Goal: Information Seeking & Learning: Learn about a topic

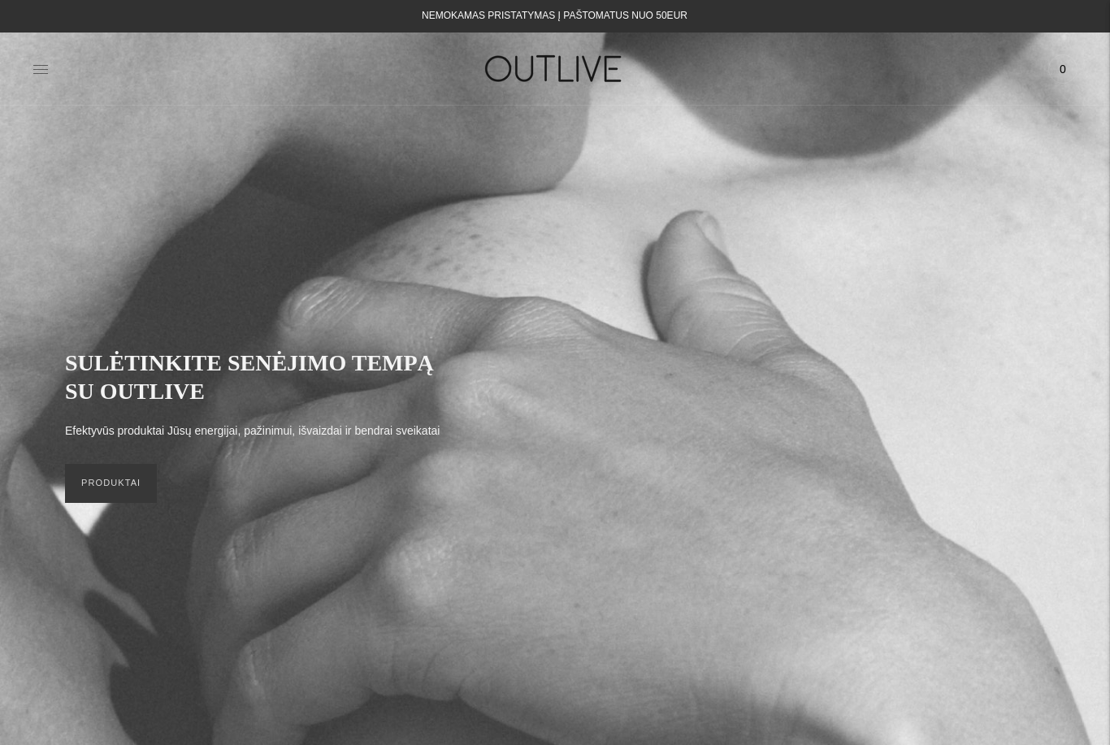
click at [48, 64] on icon at bounding box center [40, 69] width 16 height 16
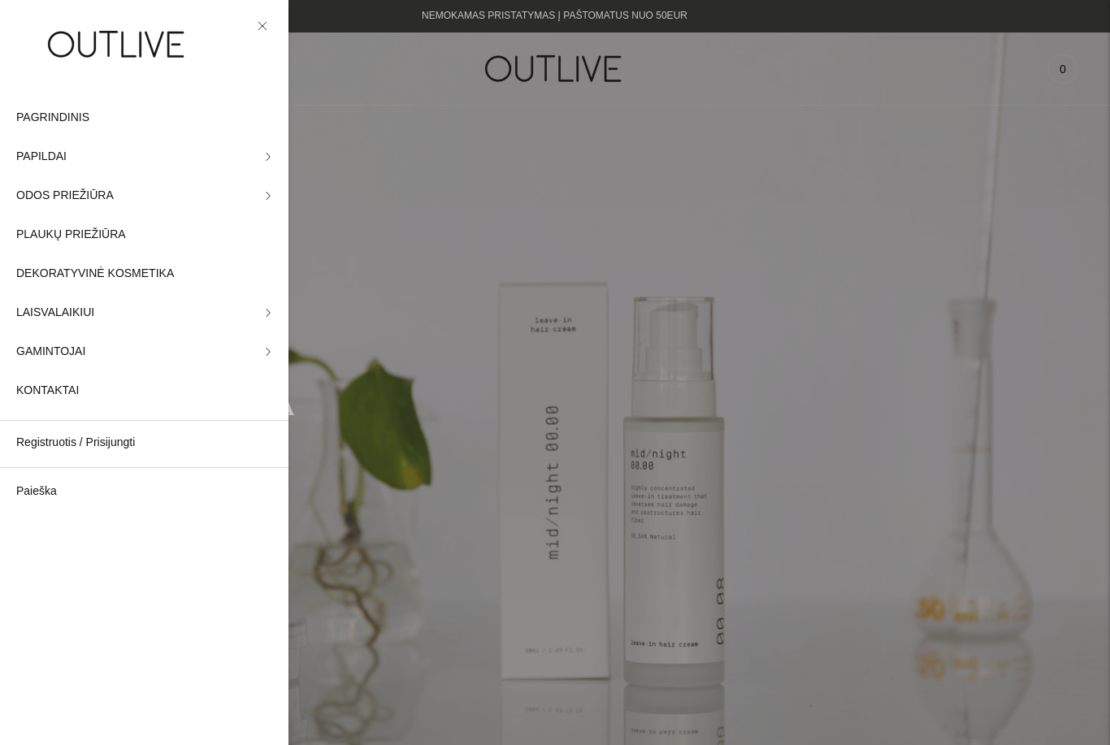
click at [49, 41] on img at bounding box center [117, 44] width 203 height 56
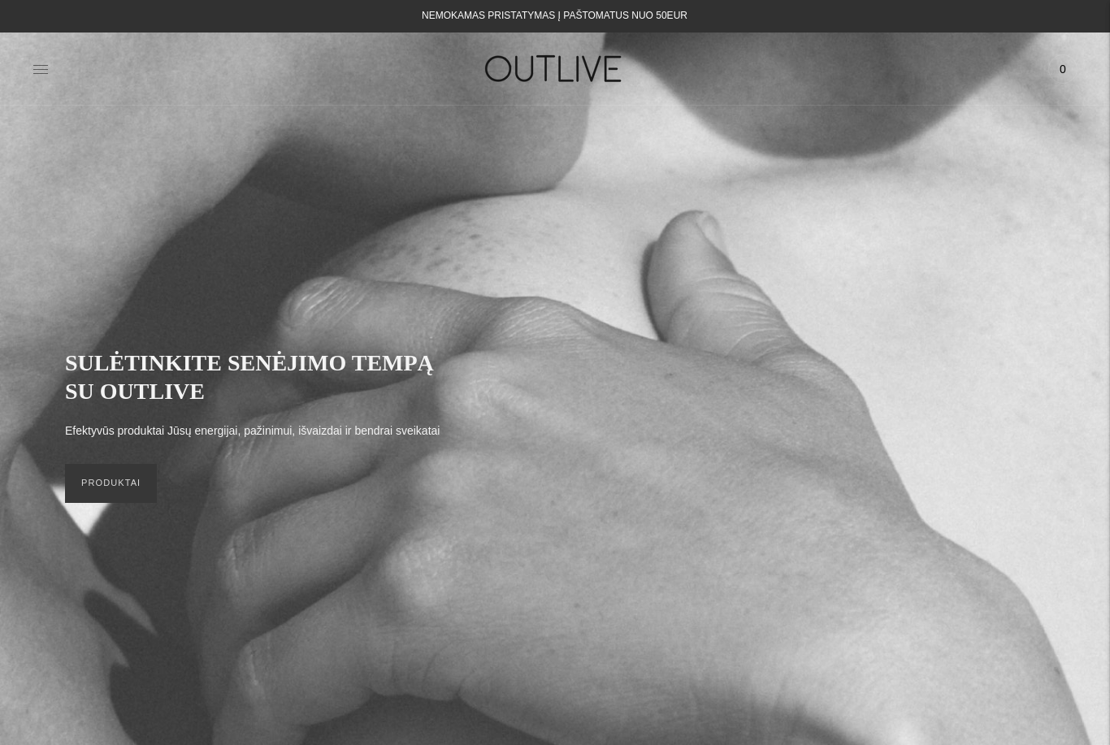
click at [37, 67] on icon at bounding box center [40, 69] width 16 height 16
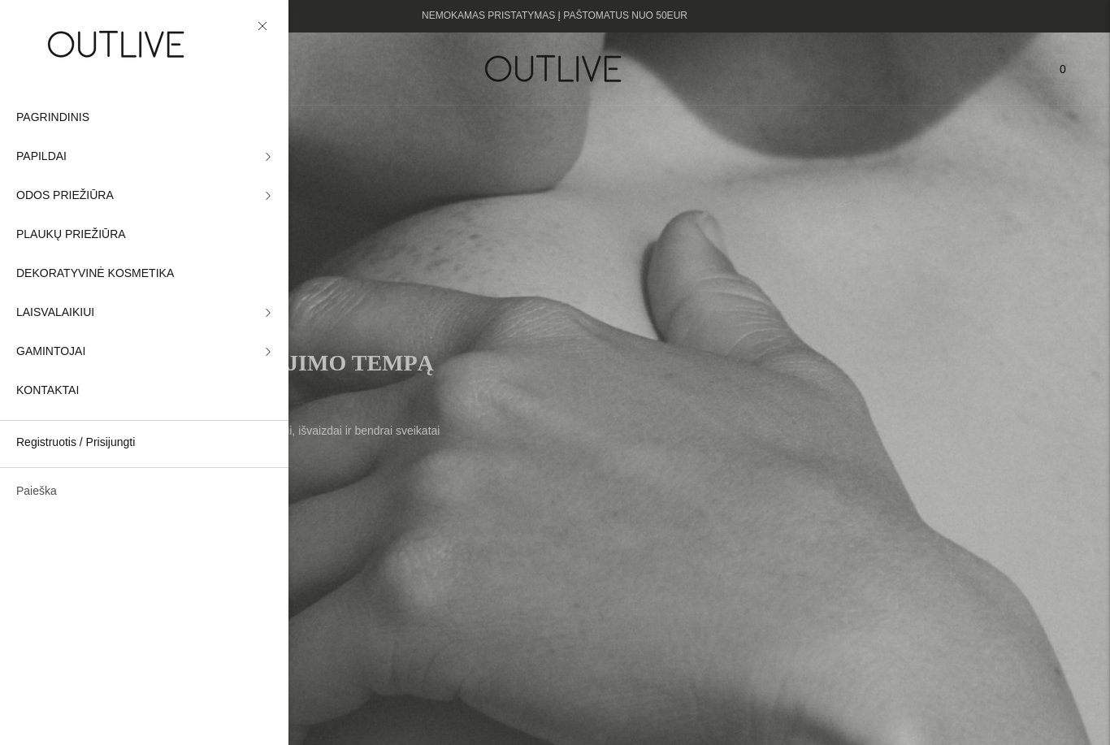
click at [40, 498] on link "Paieška" at bounding box center [144, 491] width 288 height 39
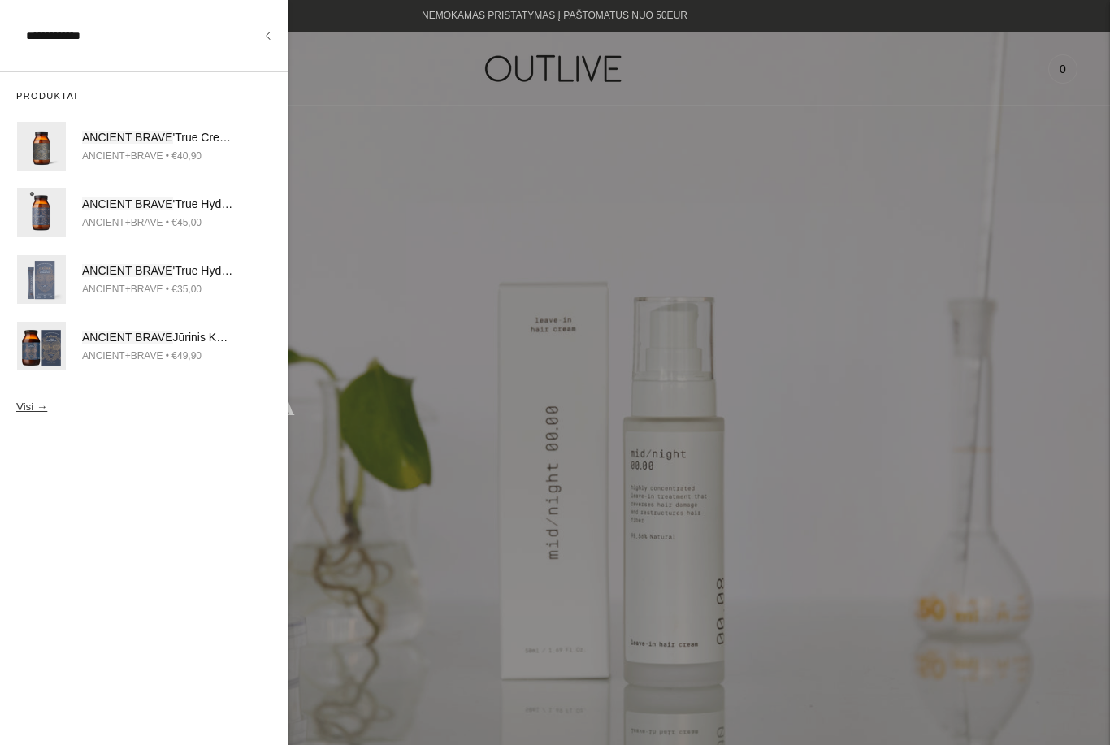
type input "**********"
click at [30, 405] on button "Visi →" at bounding box center [31, 406] width 31 height 12
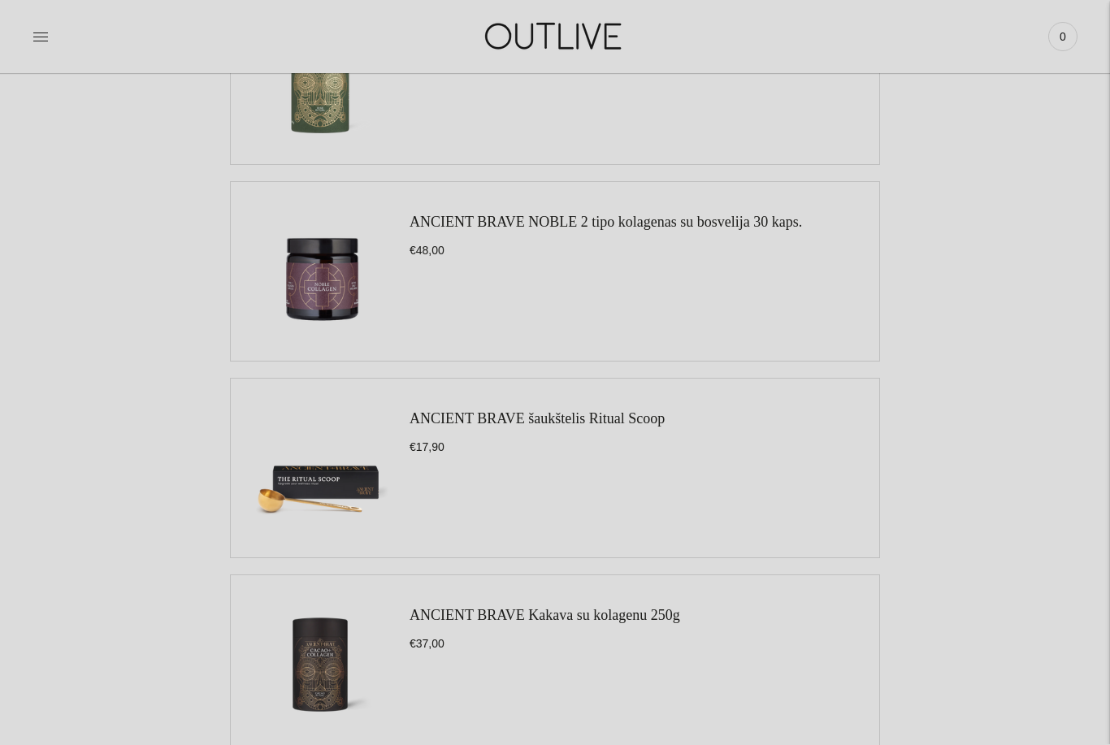
scroll to position [1108, 0]
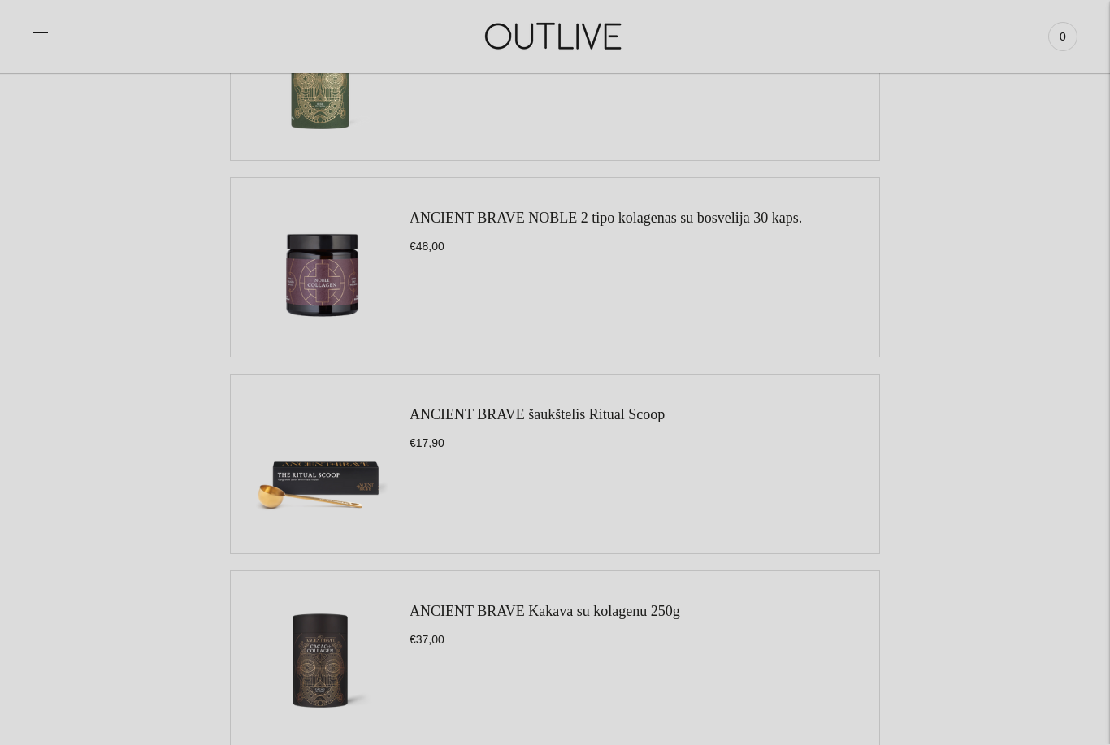
click at [748, 224] on link "ANCIENT BRAVE NOBLE 2 tipo kolagenas su bosvelija 30 kaps." at bounding box center [605, 218] width 392 height 16
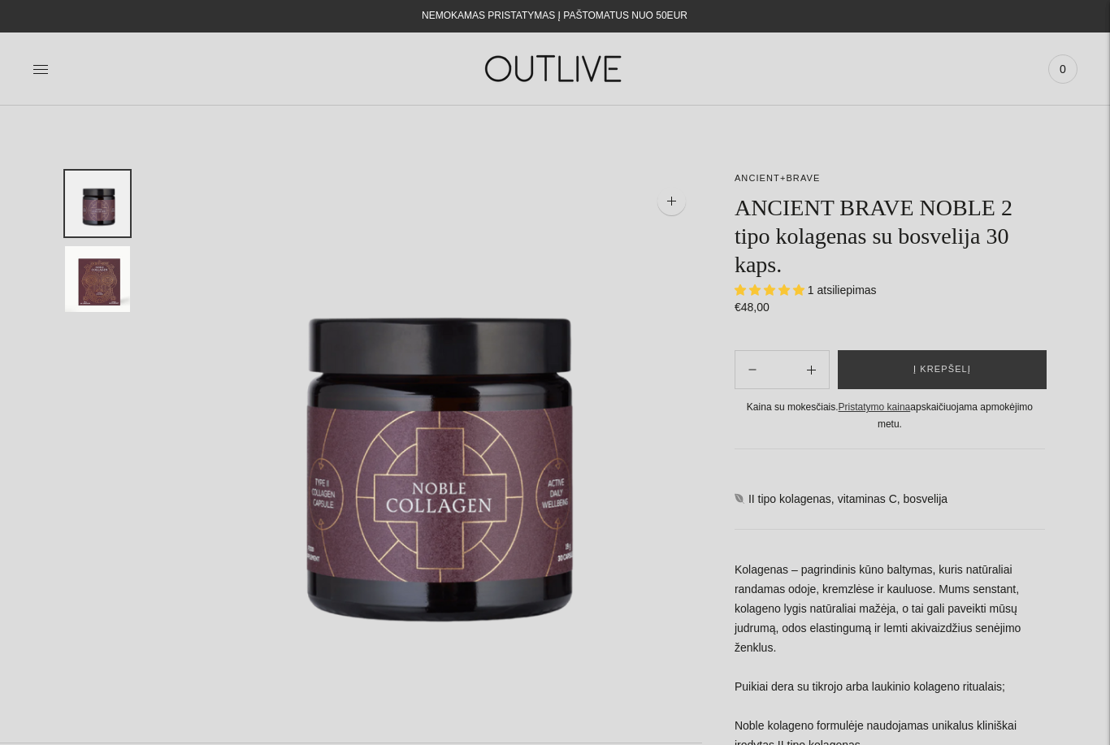
select select "**********"
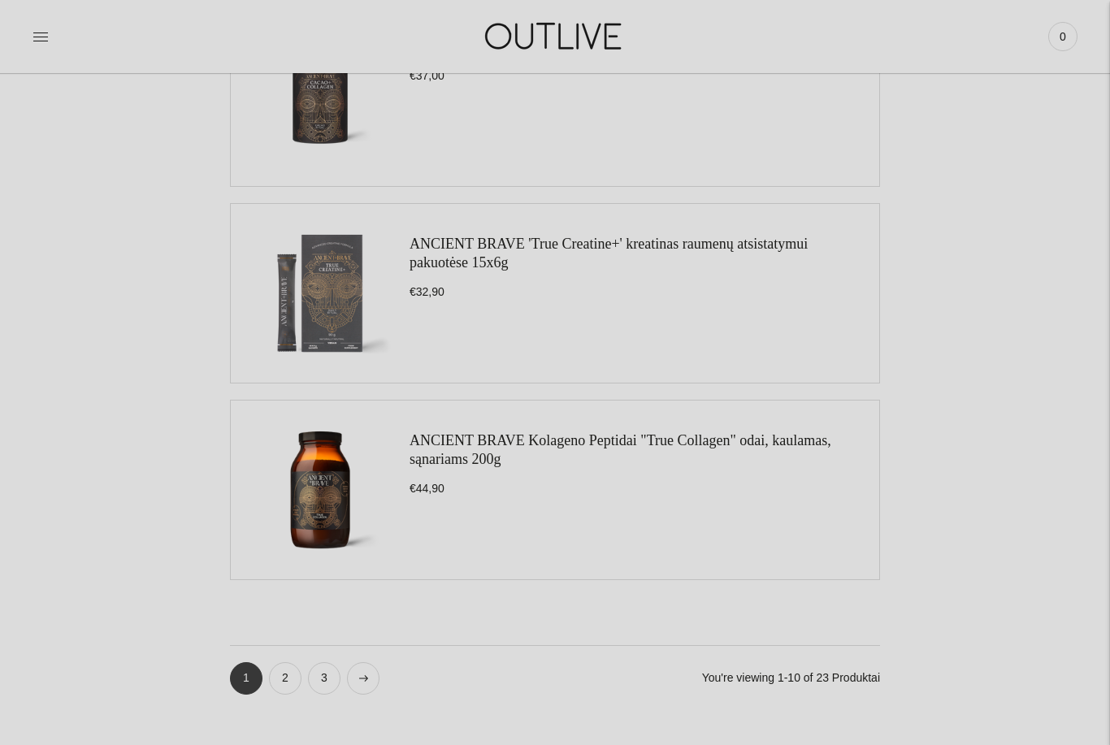
scroll to position [1674, 0]
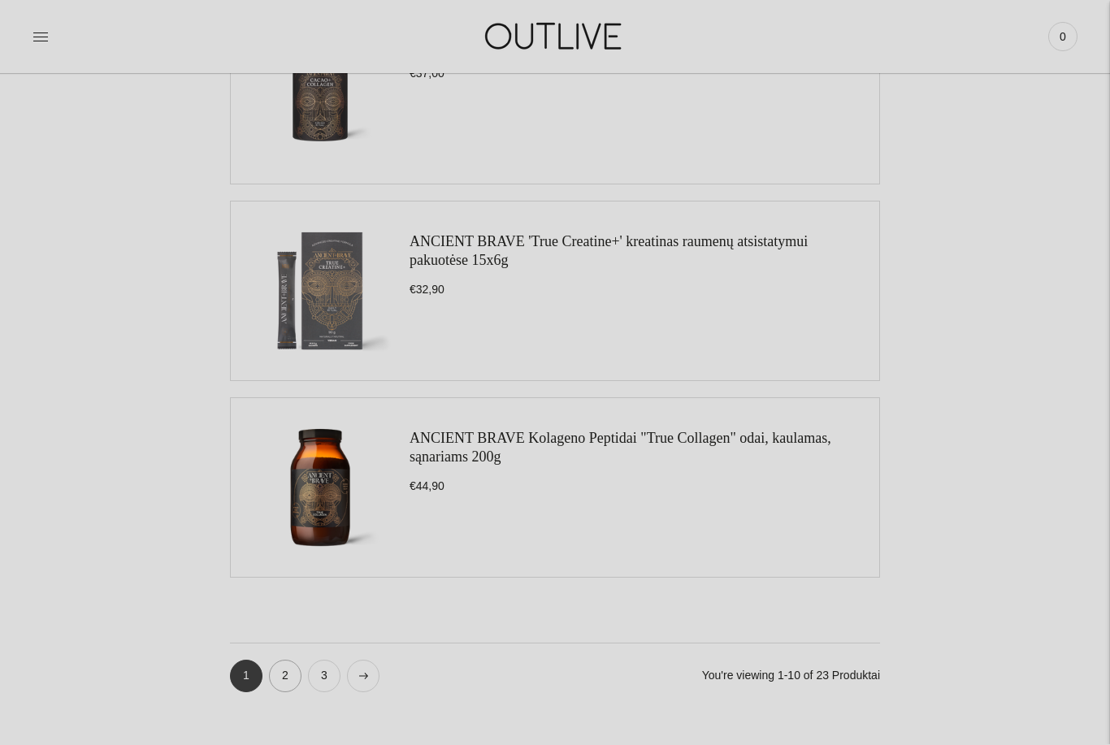
click at [280, 678] on link "2" at bounding box center [285, 676] width 32 height 32
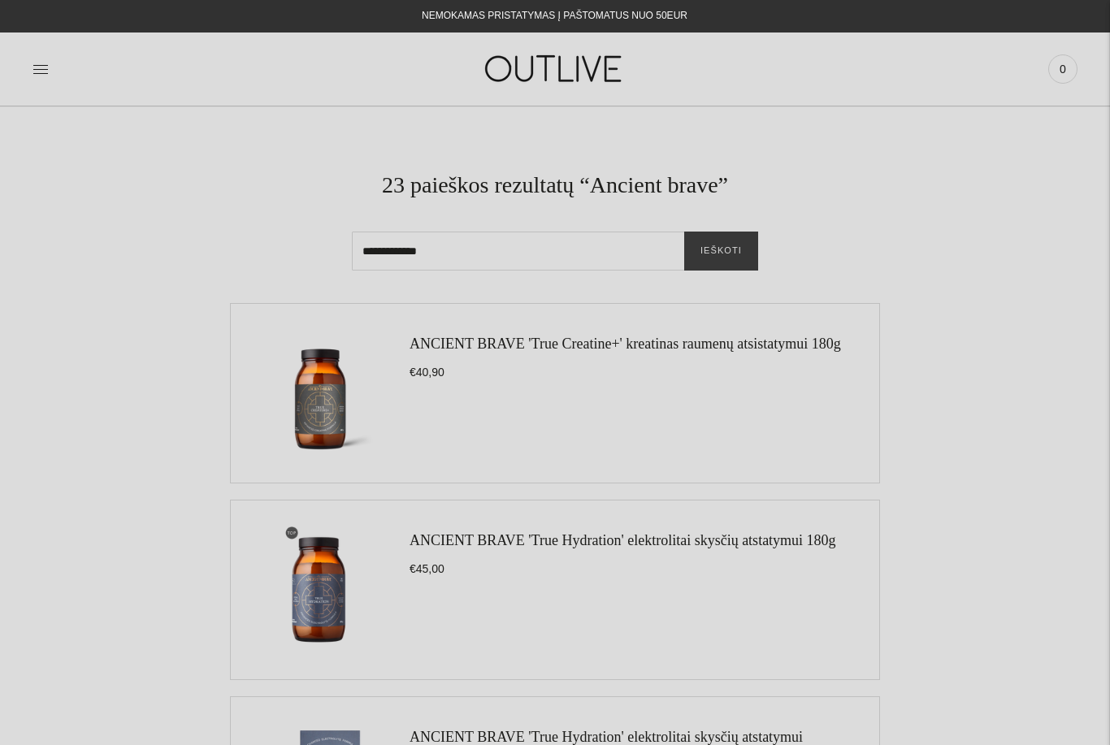
scroll to position [1727, 0]
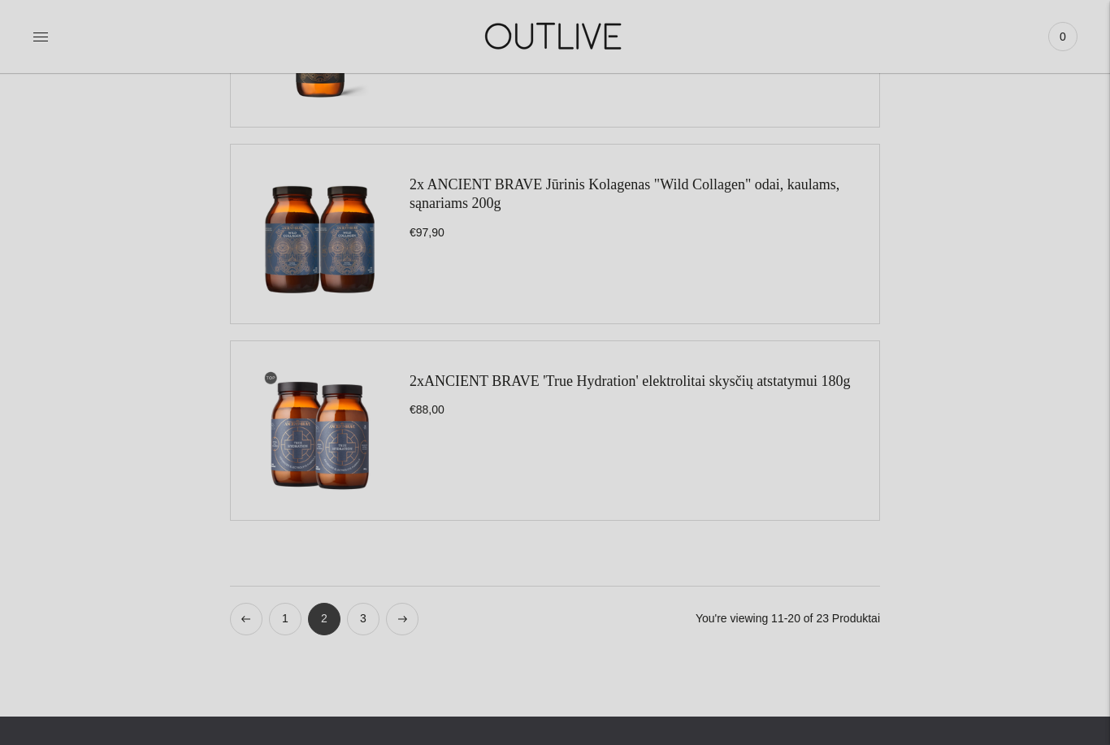
scroll to position [1732, 0]
click at [364, 621] on link "3" at bounding box center [363, 619] width 32 height 32
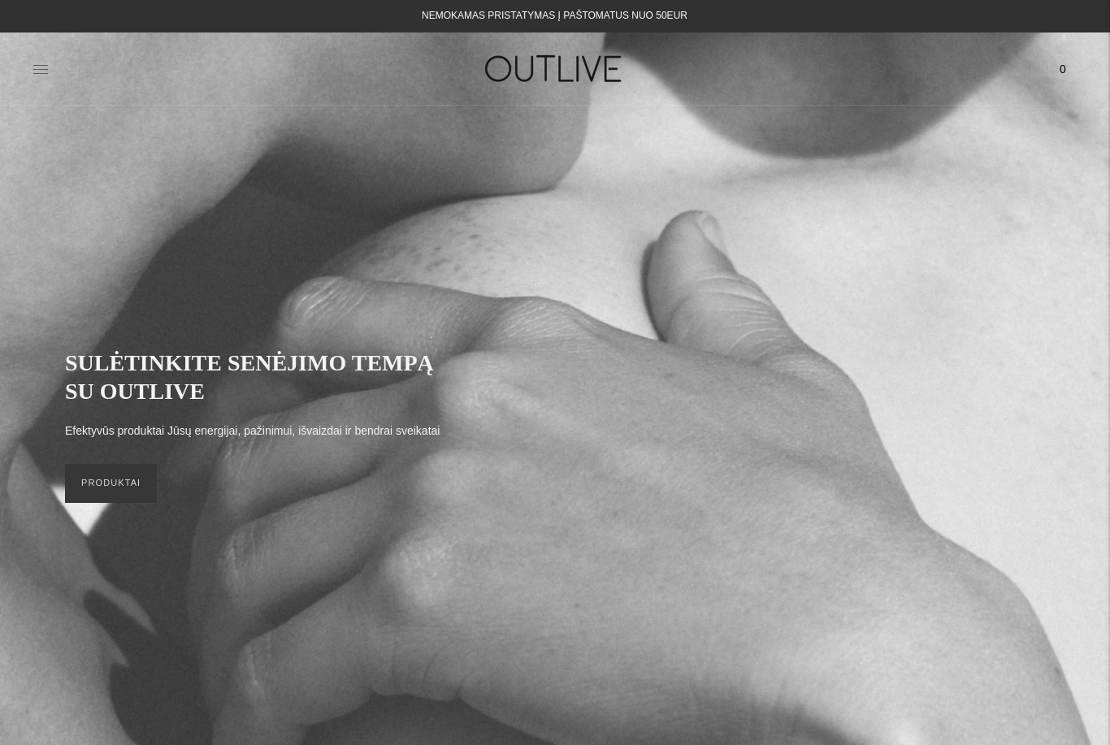
click at [37, 75] on icon at bounding box center [40, 69] width 16 height 16
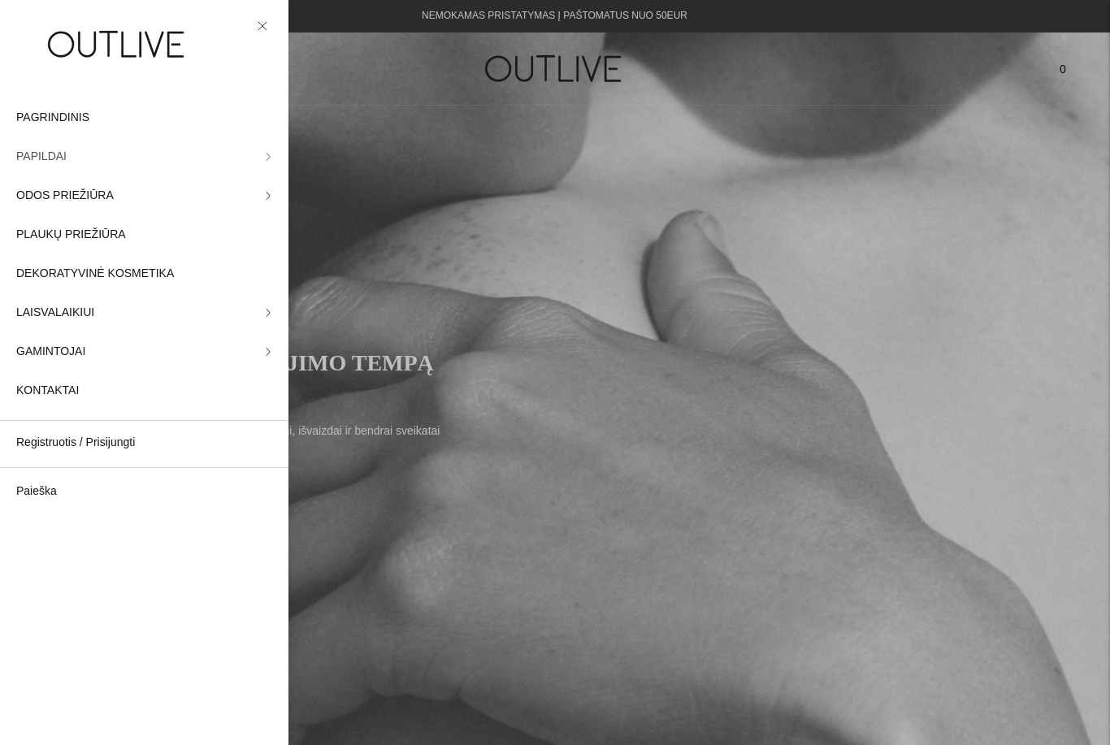
click at [35, 156] on span "PAPILDAI" at bounding box center [41, 156] width 50 height 19
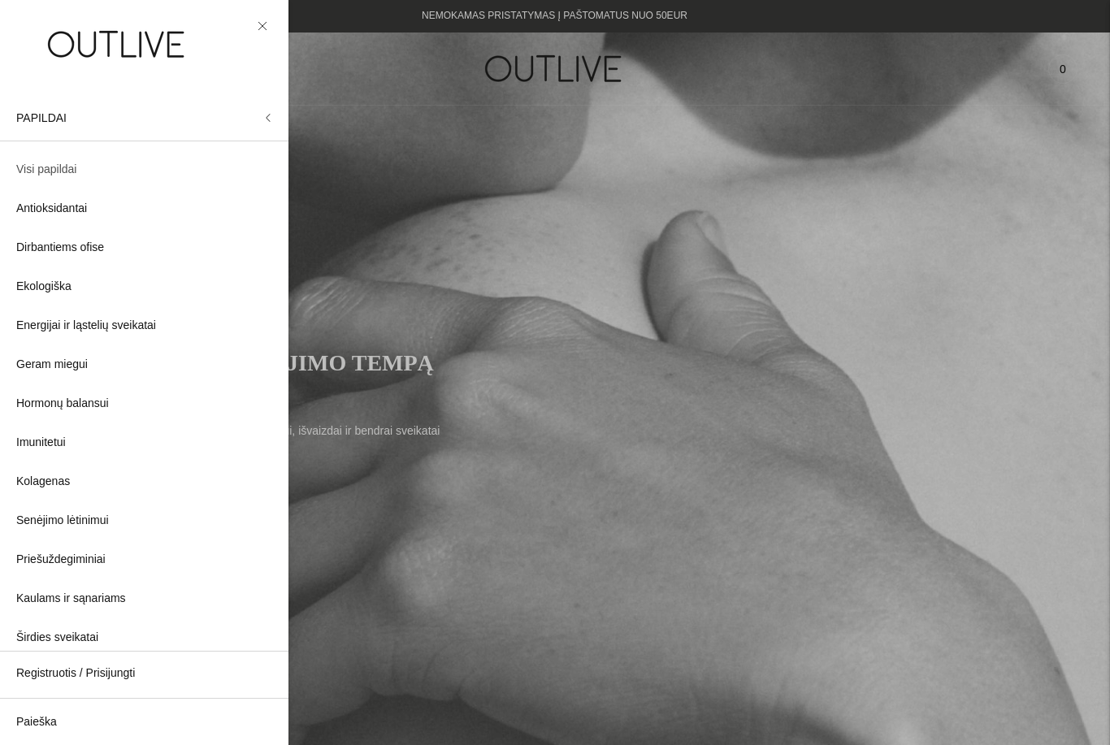
click at [54, 166] on span "Visi papildai" at bounding box center [46, 169] width 60 height 19
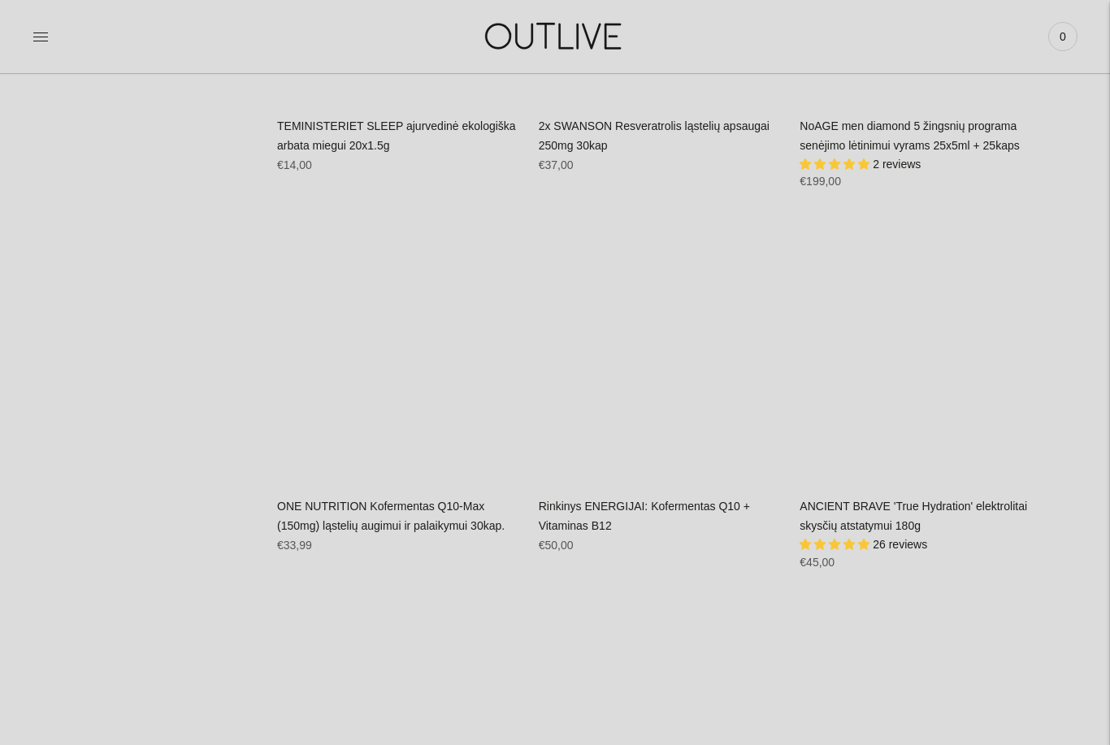
scroll to position [7691, 0]
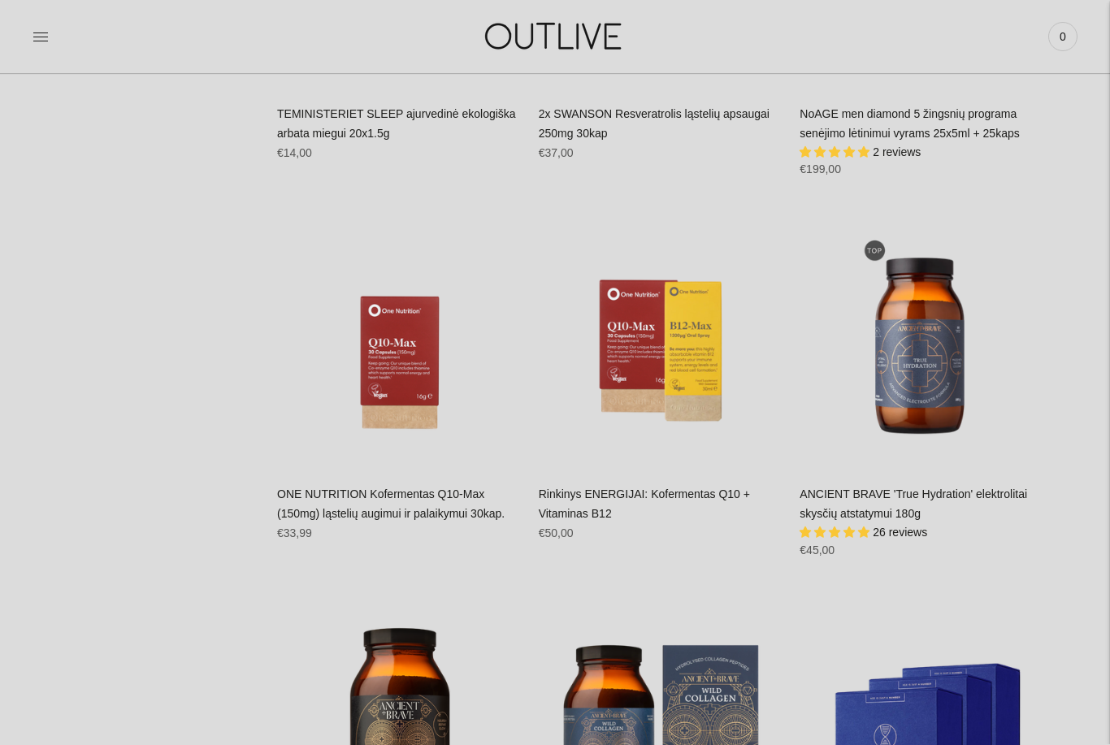
click at [340, 488] on link "ONE NUTRITION Kofermentas Q10-Max (150mg) ląstelių augimui ir palaikymui 30kap." at bounding box center [390, 504] width 227 height 32
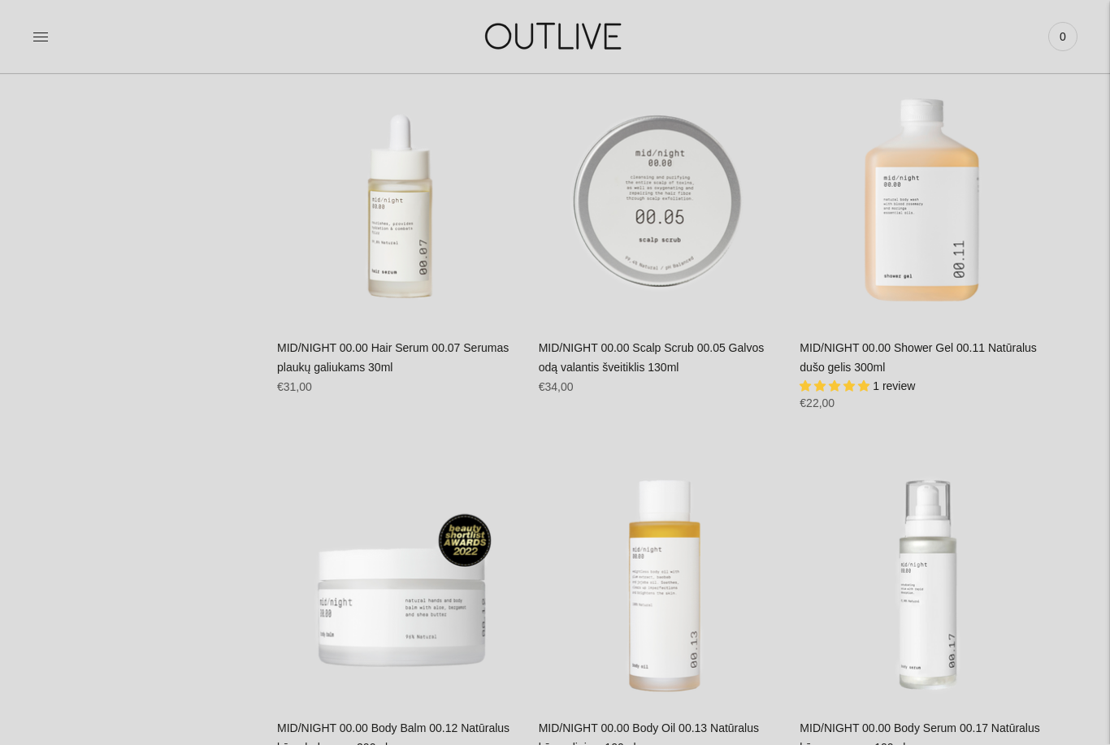
scroll to position [31558, 0]
